Goal: Communication & Community: Connect with others

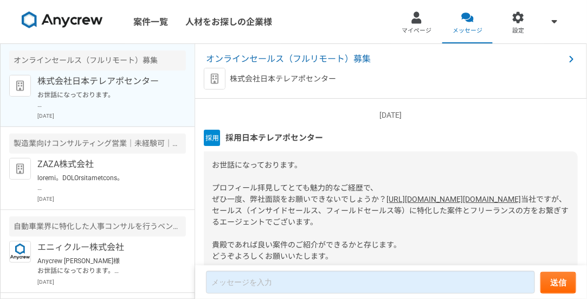
scroll to position [72, 0]
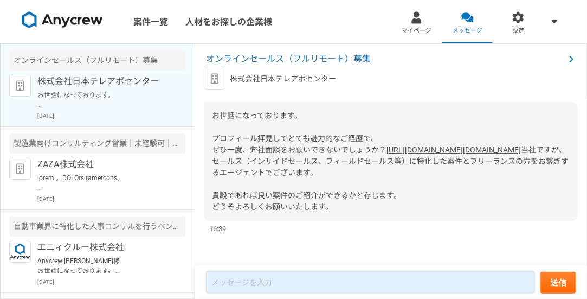
click at [80, 18] on img at bounding box center [62, 19] width 81 height 17
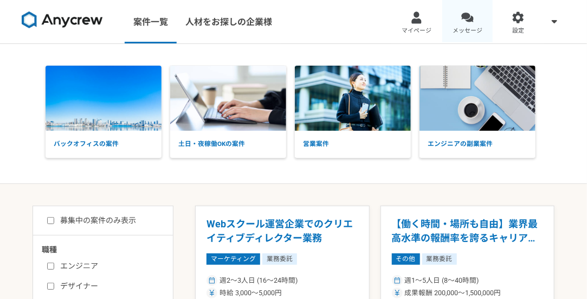
click at [472, 27] on span "メッセージ" at bounding box center [468, 31] width 30 height 9
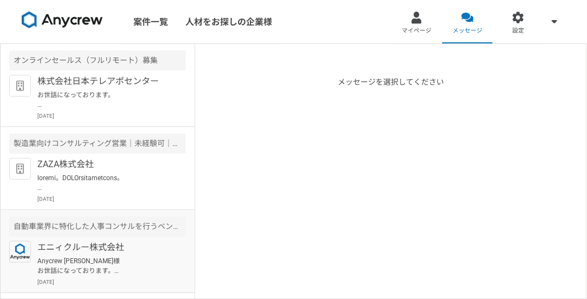
click at [110, 242] on p "エニィクルー株式会社" at bounding box center [104, 247] width 134 height 13
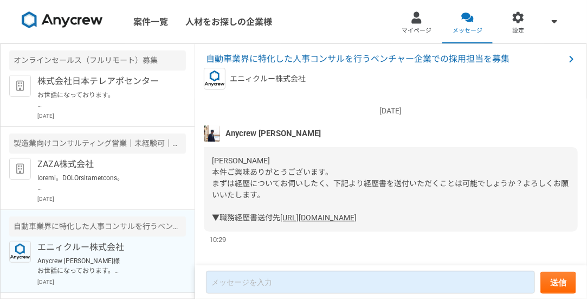
scroll to position [43, 0]
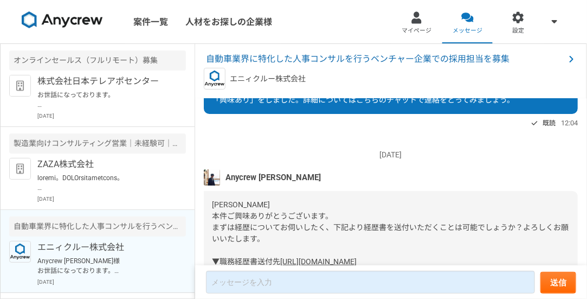
click at [85, 14] on img at bounding box center [62, 19] width 81 height 17
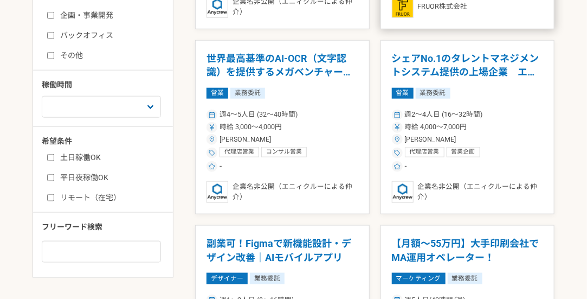
scroll to position [271, 0]
